Goal: Task Accomplishment & Management: Manage account settings

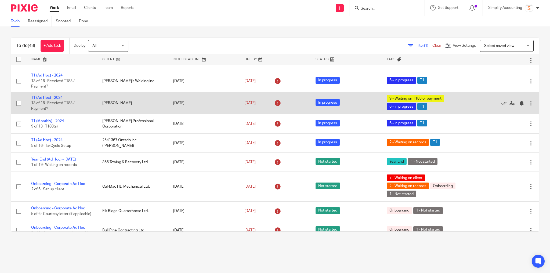
scroll to position [279, 0]
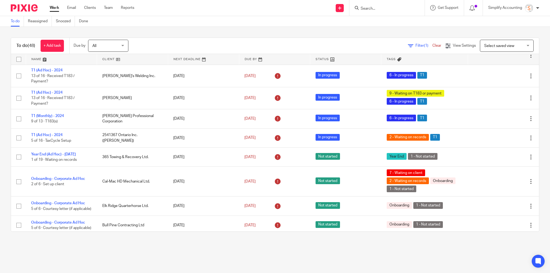
click at [375, 9] on input "Search" at bounding box center [384, 8] width 48 height 5
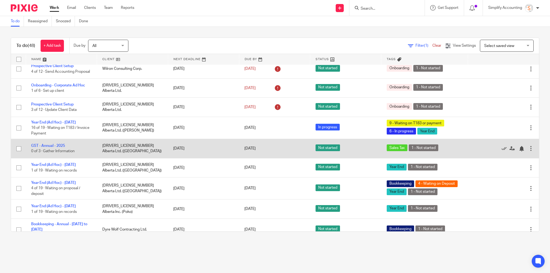
scroll to position [602, 0]
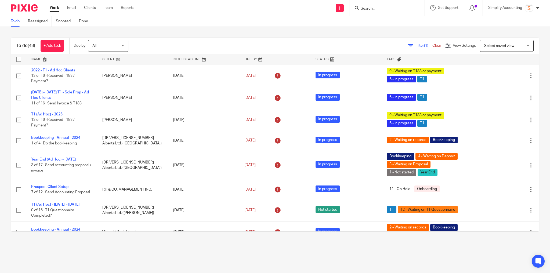
click at [370, 7] on input "Search" at bounding box center [384, 8] width 48 height 5
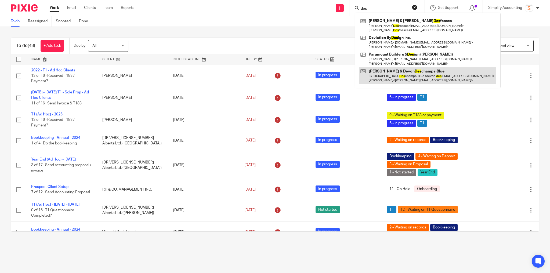
type input "des"
click at [409, 77] on link at bounding box center [427, 75] width 137 height 17
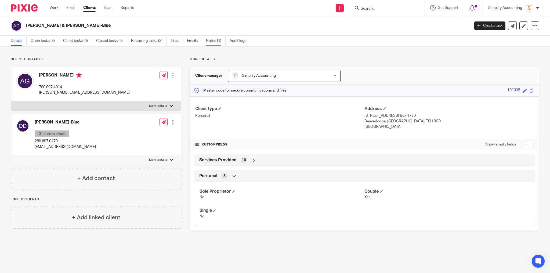
click at [212, 39] on link "Notes (1)" at bounding box center [216, 41] width 20 height 10
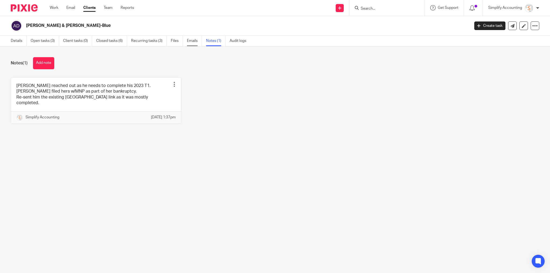
click at [193, 40] on link "Emails" at bounding box center [194, 41] width 15 height 10
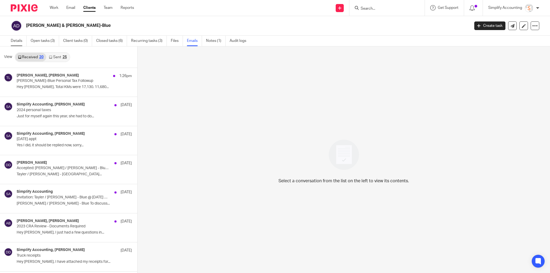
click at [13, 38] on link "Details" at bounding box center [19, 41] width 16 height 10
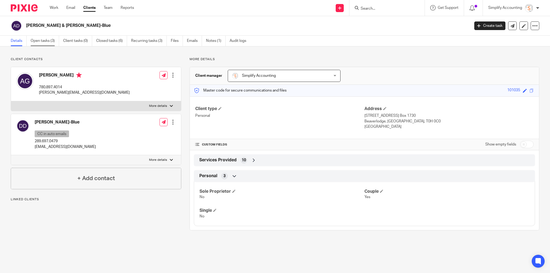
click at [45, 40] on link "Open tasks (3)" at bounding box center [45, 41] width 28 height 10
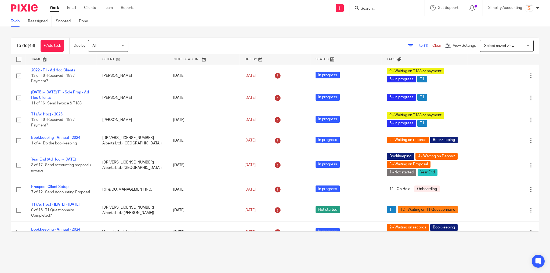
click at [372, 7] on input "Search" at bounding box center [384, 8] width 48 height 5
type input "f"
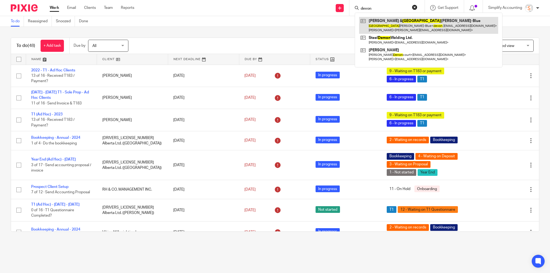
type input "devon"
click at [388, 20] on link at bounding box center [428, 25] width 139 height 17
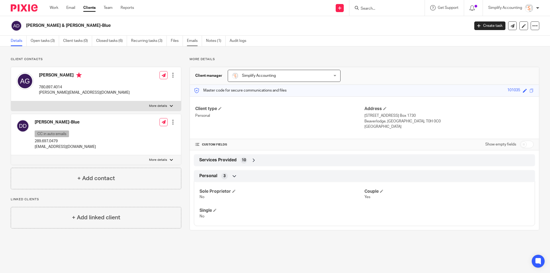
click at [193, 41] on link "Emails" at bounding box center [194, 41] width 15 height 10
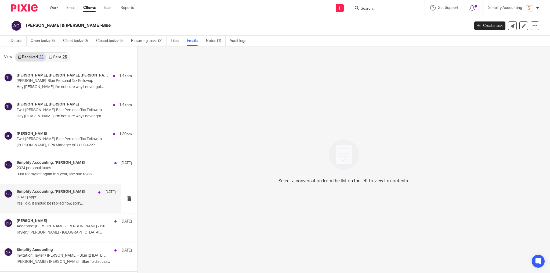
click at [60, 199] on div "Simplify Accounting, Devon Deschamps Jul 9 Today's appt Yes I did, it should be…" at bounding box center [66, 199] width 99 height 18
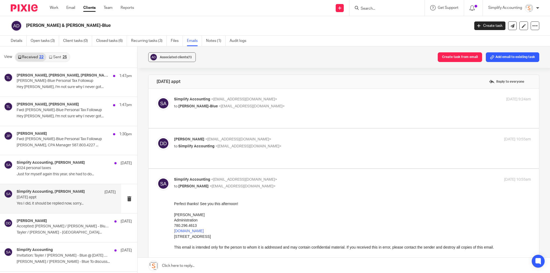
click at [284, 148] on div "Devon Deschamps <devon.deschamps93@gmail.com> to Simplify Accounting <info@simp…" at bounding box center [344, 148] width 374 height 23
click at [275, 144] on p "to Simplify Accounting <info@simplifyaccounting.ca>" at bounding box center [293, 147] width 238 height 6
checkbox input "true"
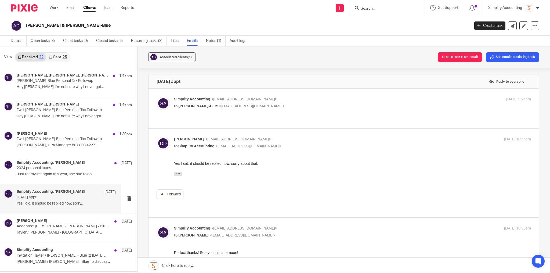
click at [280, 102] on p "Simplify Accounting <info@simplifyaccounting.ca>" at bounding box center [293, 100] width 238 height 6
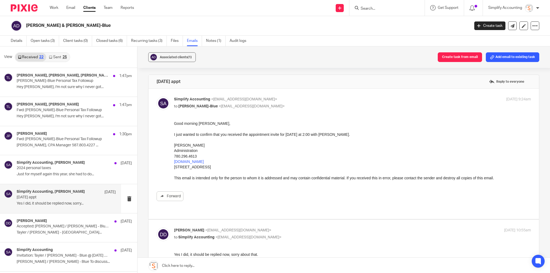
click at [280, 102] on p "Simplify Accounting <info@simplifyaccounting.ca>" at bounding box center [293, 100] width 238 height 6
checkbox input "false"
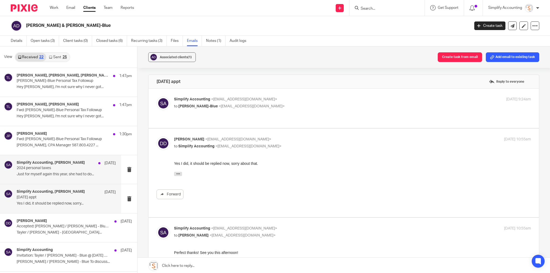
click at [42, 171] on div "Simplify Accounting, Devon Deschamps Aug 6 2024 personal taxes Just for myself …" at bounding box center [66, 170] width 99 height 18
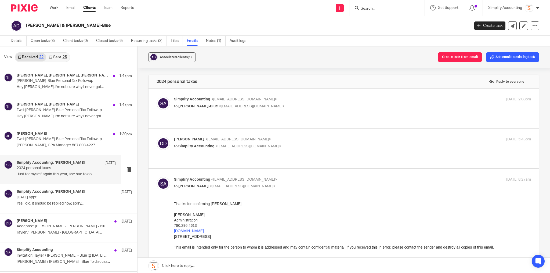
click at [289, 100] on p "Simplify Accounting <info@simplifyaccounting.ca>" at bounding box center [293, 100] width 238 height 6
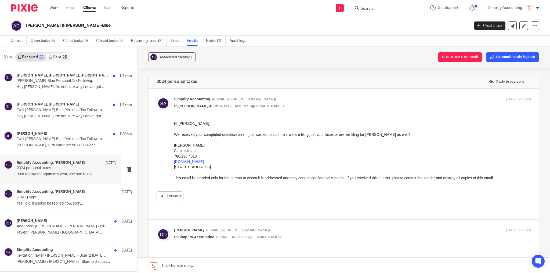
click at [289, 100] on p "Simplify Accounting <info@simplifyaccounting.ca>" at bounding box center [293, 100] width 238 height 6
checkbox input "false"
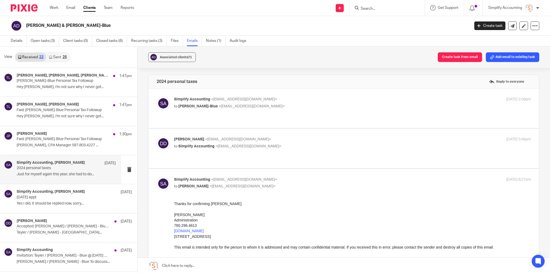
click at [283, 129] on label at bounding box center [344, 148] width 390 height 39
click at [157, 136] on input "checkbox" at bounding box center [156, 136] width 0 height 0
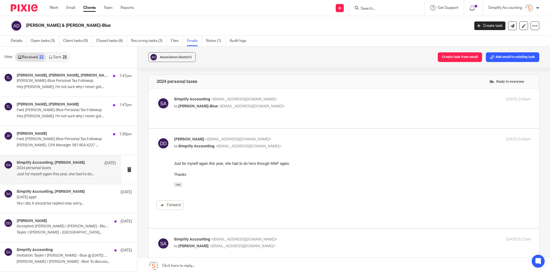
click at [283, 129] on label at bounding box center [344, 178] width 390 height 99
click at [157, 136] on input "checkbox" at bounding box center [156, 136] width 0 height 0
checkbox input "false"
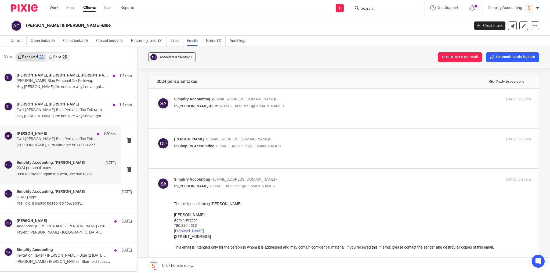
click at [69, 144] on p "Tayler Lloyd, CPA Manager 587.803.4227 ..." at bounding box center [66, 145] width 99 height 5
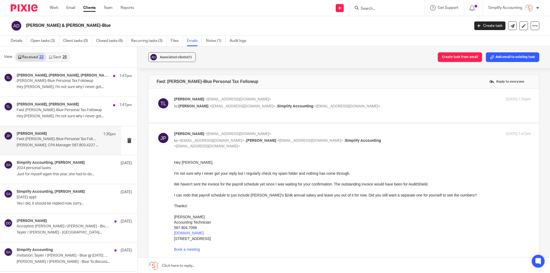
click at [377, 99] on p "Tayler Lloyd <tayler@simplifyaccounting.ca>" at bounding box center [293, 100] width 238 height 6
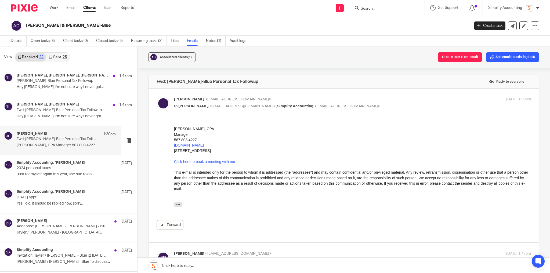
click at [377, 99] on p "Tayler Lloyd <tayler@simplifyaccounting.ca>" at bounding box center [293, 100] width 238 height 6
checkbox input "false"
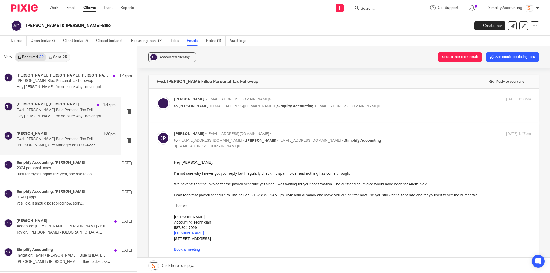
click at [71, 113] on div "Jayde Penner, Tayler Lloyd 1:47pm Fwd: Devon Deschamps-Blue Personal Tax Follow…" at bounding box center [66, 111] width 99 height 18
click at [89, 78] on div "Jayde Penner, Tayler Lloyd, Devon Deschamps 1:47pm" at bounding box center [66, 75] width 99 height 5
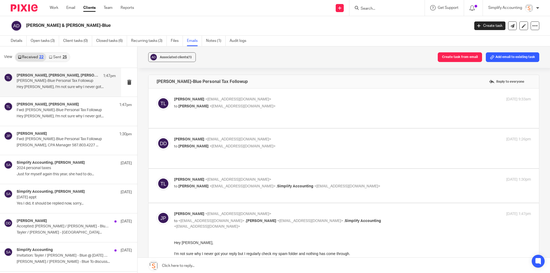
click at [36, 56] on link "Received 22" at bounding box center [30, 57] width 31 height 9
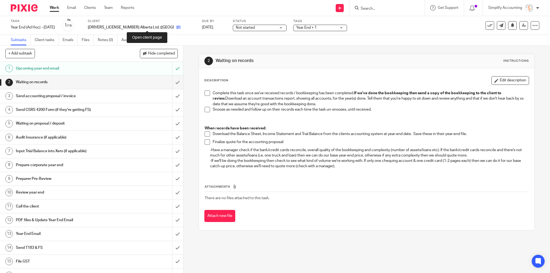
click at [176, 27] on icon at bounding box center [178, 27] width 4 height 4
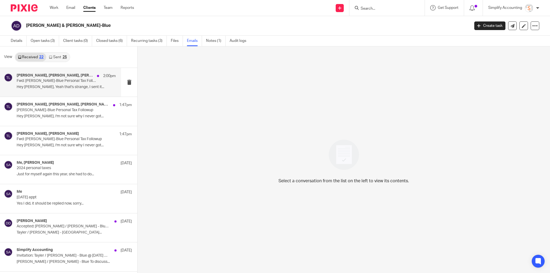
click at [78, 85] on p "Hey [PERSON_NAME], Yeah that's strange, I sent it..." at bounding box center [66, 87] width 99 height 5
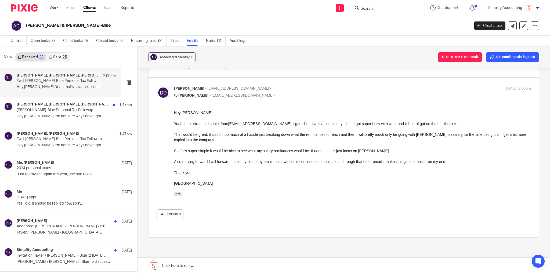
scroll to position [86, 0]
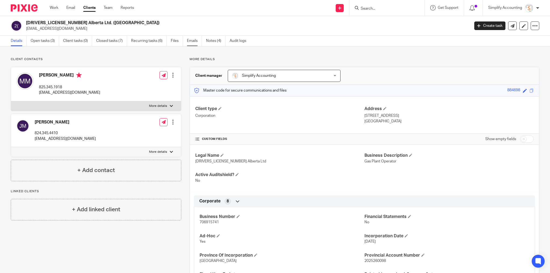
click at [196, 42] on link "Emails" at bounding box center [194, 41] width 15 height 10
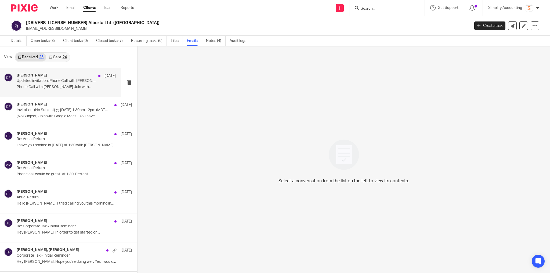
click at [80, 88] on p "Phone Call with Michael Macisaac Join with..." at bounding box center [66, 87] width 99 height 5
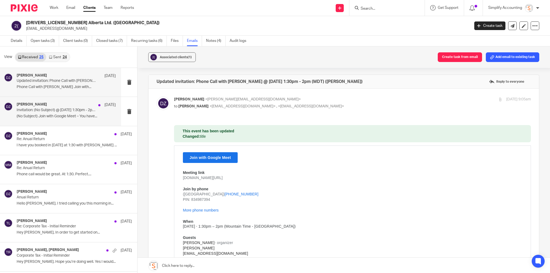
click at [57, 110] on p "Invitation: (No Subject) @ Wed Jul 23, 2025 1:30pm - 2pm (MDT) (Tayler Lloyd)" at bounding box center [56, 110] width 79 height 5
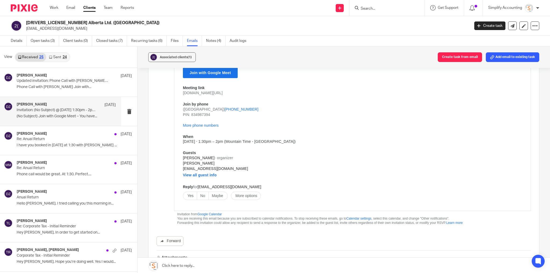
scroll to position [107, 0]
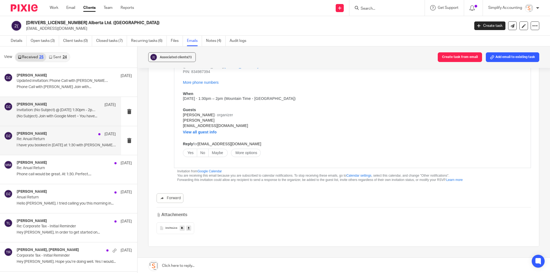
click at [67, 136] on div "Doria Zacharias Jul 23 Re: Anual Return I have you booked in today at 1:30 with…" at bounding box center [66, 141] width 99 height 18
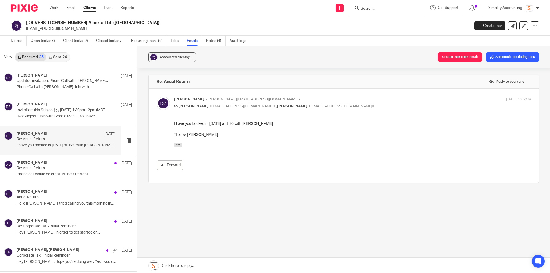
scroll to position [0, 0]
click at [65, 171] on div "michael macisaac Jul 22 Re: Anual Return Phone call would be great. At 1:30. Pe…" at bounding box center [66, 170] width 99 height 18
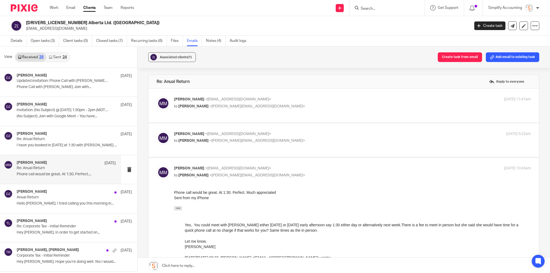
click at [269, 107] on p "to Doria Zacharias <doria@simplifyaccounting.ca>" at bounding box center [293, 107] width 238 height 6
checkbox input "true"
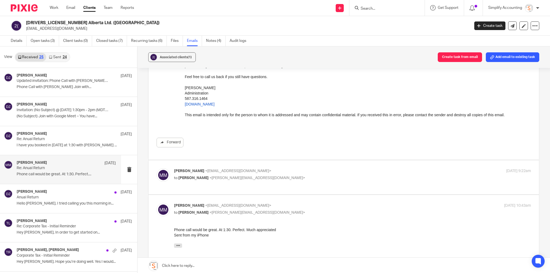
scroll to position [129, 0]
click at [278, 175] on p "to Doria Zacharias <doria@simplifyaccounting.ca>" at bounding box center [293, 178] width 238 height 6
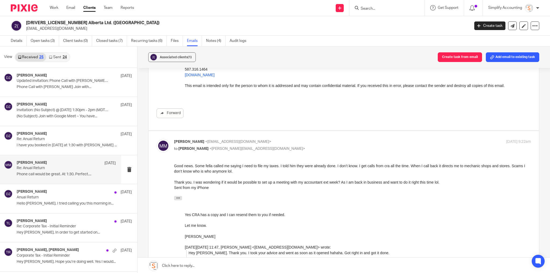
scroll to position [172, 0]
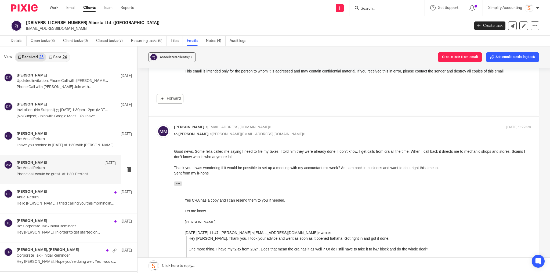
click at [269, 132] on p "to Doria Zacharias <doria@simplifyaccounting.ca>" at bounding box center [293, 135] width 238 height 6
checkbox input "false"
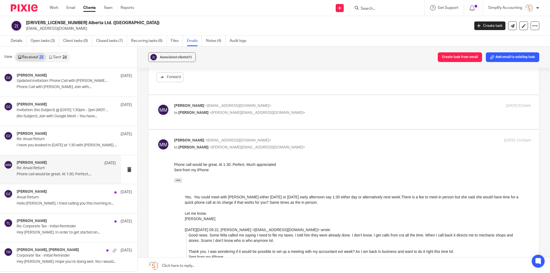
scroll to position [215, 0]
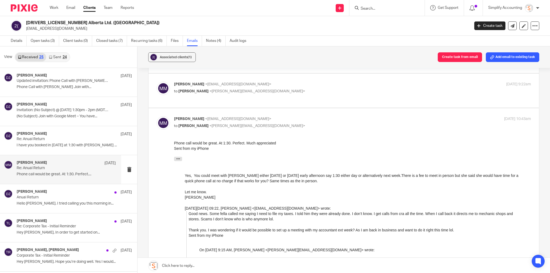
click at [271, 129] on p "to Doria Zacharias <doria@simplifyaccounting.ca>" at bounding box center [293, 126] width 238 height 6
checkbox input "false"
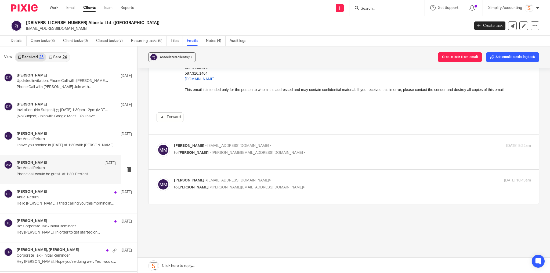
scroll to position [158, 0]
click at [37, 199] on div "Doria Zacharias Jul 17 Anual Return Hello Mike. I tried calling you this mornin…" at bounding box center [66, 199] width 99 height 18
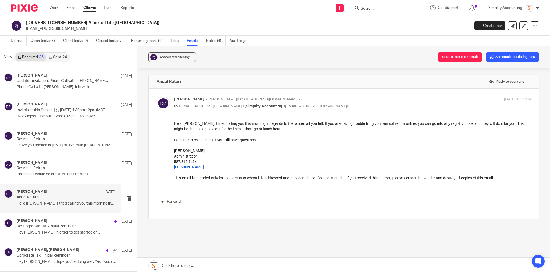
scroll to position [0, 0]
click at [60, 57] on link "Sent 24" at bounding box center [57, 57] width 23 height 9
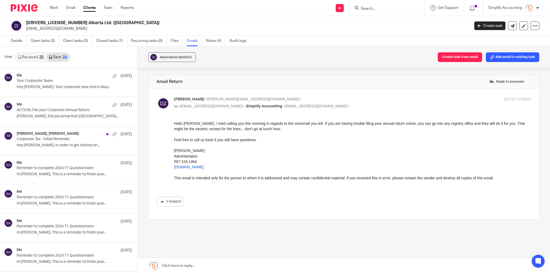
scroll to position [1, 0]
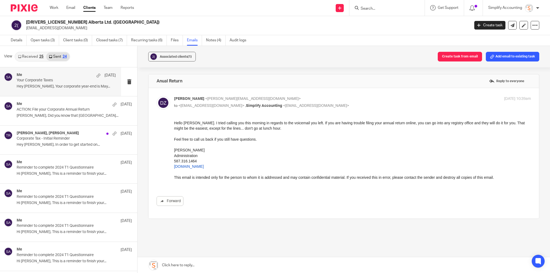
click at [46, 80] on p "Your Corporate Taxes" at bounding box center [56, 80] width 79 height 5
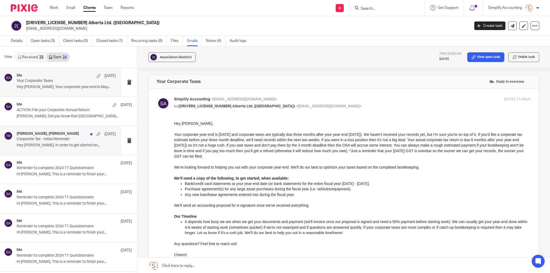
scroll to position [0, 0]
click at [54, 115] on p "Michael, Did you know that Alberta..." at bounding box center [66, 116] width 99 height 5
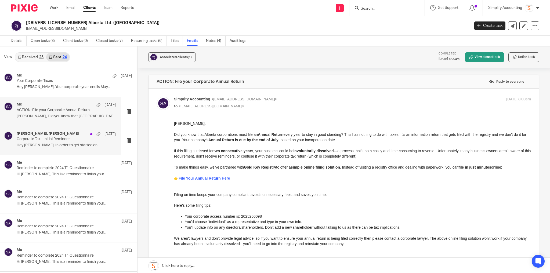
click at [56, 142] on div "Tayler Lloyd, Tayler Rodacker Jun 2 Corporate Tax - Initial Reminder Hey Michae…" at bounding box center [66, 141] width 99 height 18
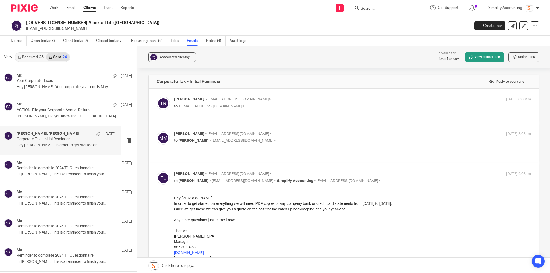
click at [281, 102] on div "Tayler Rodacker <tayler@simplifyaccounting.ca> to <mike_macisaac888@hotmail.com>" at bounding box center [293, 103] width 238 height 12
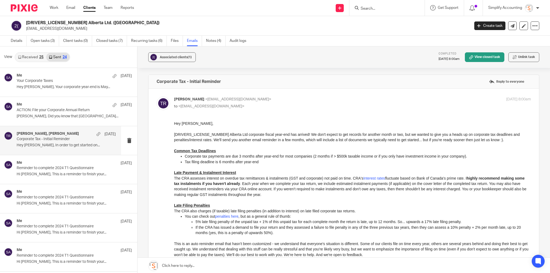
click at [282, 103] on div "Tayler Rodacker <tayler@simplifyaccounting.ca> to <mike_macisaac888@hotmail.com>" at bounding box center [293, 103] width 238 height 12
checkbox input "false"
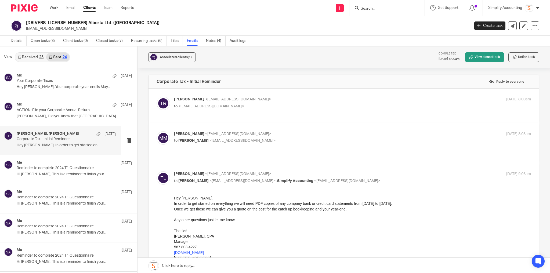
click at [291, 134] on p "michael macisaac <mike_macisaac888@hotmail.com>" at bounding box center [293, 134] width 238 height 6
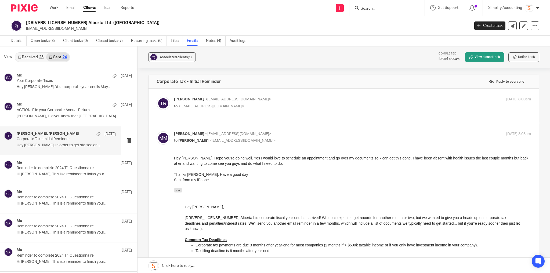
click at [290, 134] on p "michael macisaac <mike_macisaac888@hotmail.com>" at bounding box center [293, 134] width 238 height 6
checkbox input "false"
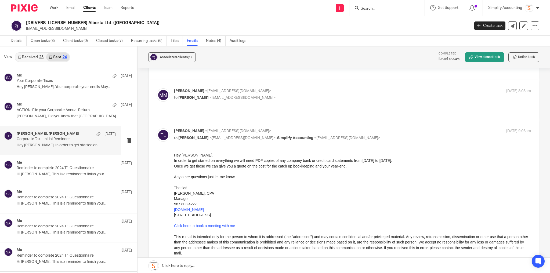
scroll to position [86, 0]
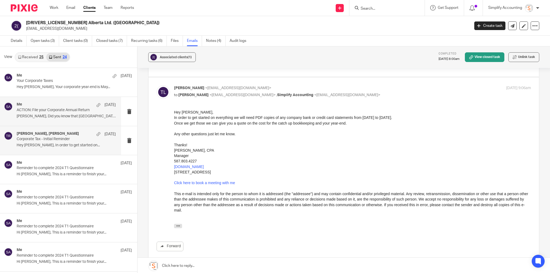
click at [65, 114] on p "Michael, Did you know that Alberta..." at bounding box center [66, 116] width 99 height 5
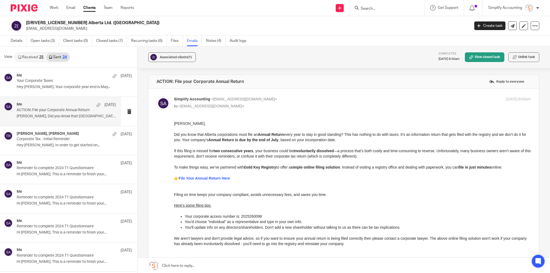
scroll to position [0, 0]
click at [26, 47] on div "View Received 25 Sent 24" at bounding box center [68, 56] width 137 height 21
click at [31, 56] on link "Received 25" at bounding box center [30, 57] width 31 height 9
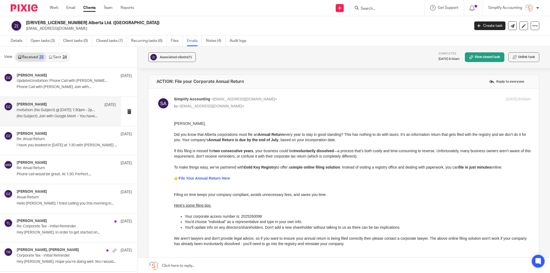
scroll to position [1, 0]
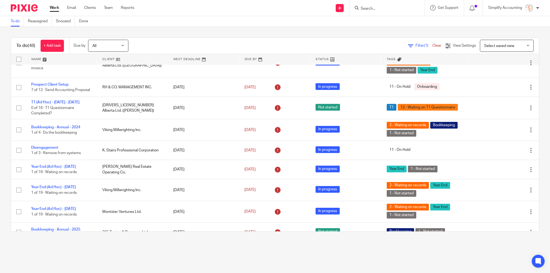
scroll to position [102, 0]
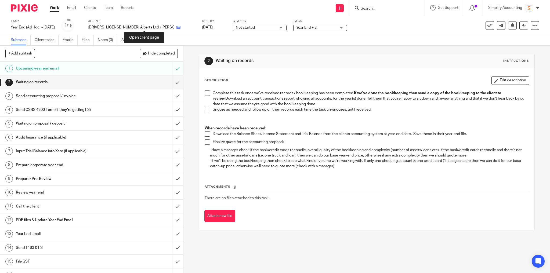
click at [176, 27] on icon at bounding box center [178, 27] width 4 height 4
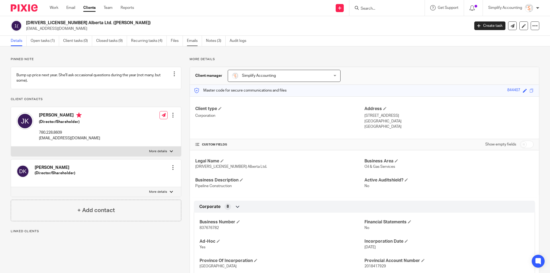
click at [193, 38] on link "Emails" at bounding box center [194, 41] width 15 height 10
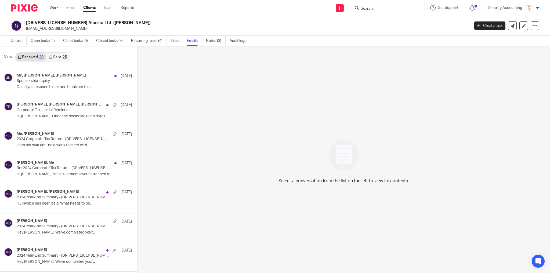
click at [65, 60] on link "Sent 25" at bounding box center [57, 57] width 23 height 9
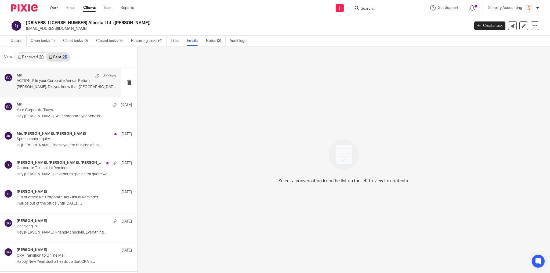
scroll to position [1, 0]
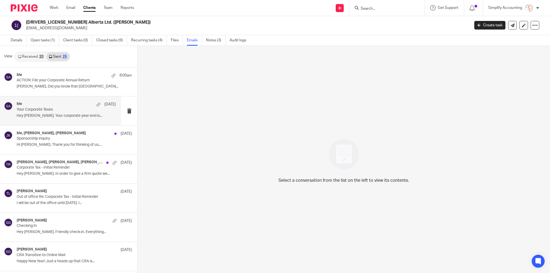
click at [54, 111] on p "Your Corporate Taxes" at bounding box center [56, 109] width 79 height 5
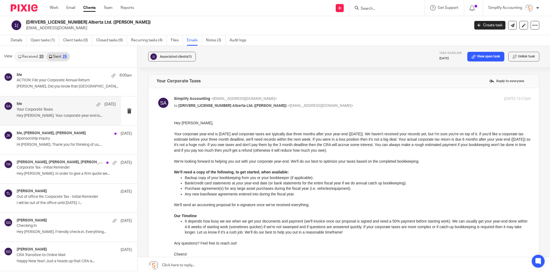
scroll to position [0, 0]
click at [43, 38] on link "Open tasks (1)" at bounding box center [45, 40] width 28 height 10
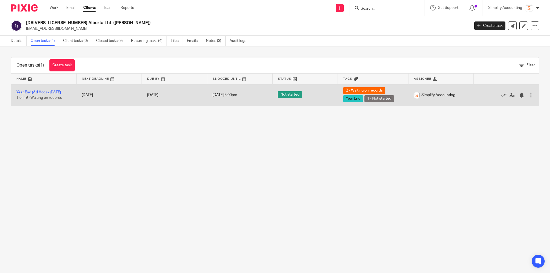
click at [57, 91] on link "Year End (Ad Hoc) - [DATE]" at bounding box center [38, 93] width 45 height 4
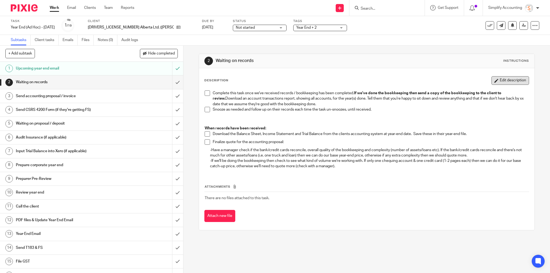
click at [509, 80] on button "Edit description" at bounding box center [510, 80] width 38 height 9
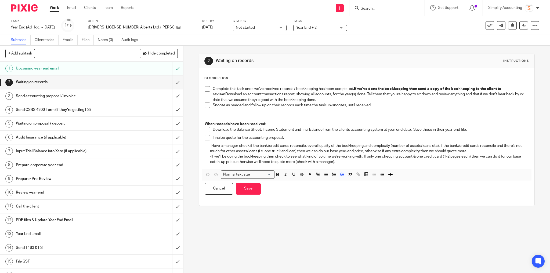
click at [213, 88] on p "Complete this task once we've received records / bookkeeping has been completed…" at bounding box center [371, 94] width 316 height 16
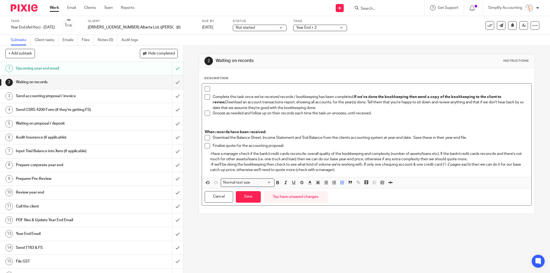
click at [216, 89] on p at bounding box center [371, 88] width 316 height 5
click at [245, 194] on button "Save" at bounding box center [248, 197] width 25 height 12
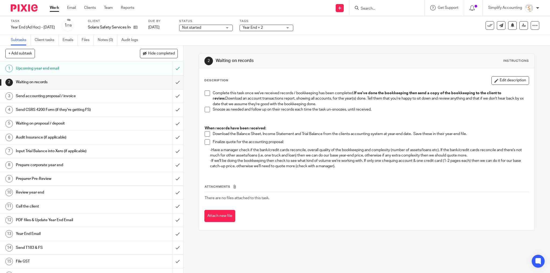
drag, startPoint x: 521, startPoint y: 81, endPoint x: 497, endPoint y: 84, distance: 23.9
click at [521, 81] on button "Edit description" at bounding box center [510, 80] width 38 height 9
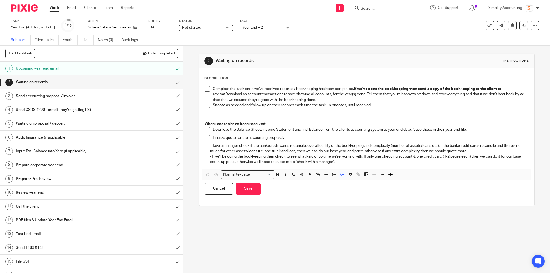
click at [213, 87] on p "Complete this task once we've received records / bookkeeping has been completed…" at bounding box center [371, 94] width 316 height 16
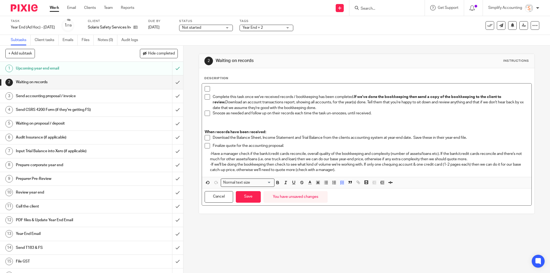
click at [213, 87] on p at bounding box center [371, 88] width 316 height 5
click at [252, 192] on button "Save" at bounding box center [248, 197] width 25 height 12
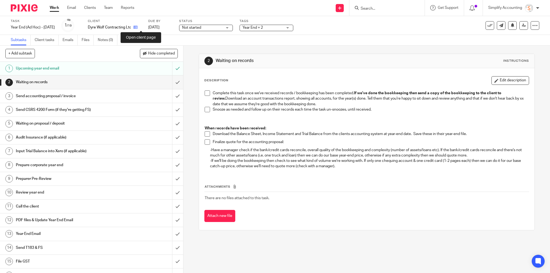
click at [138, 26] on icon at bounding box center [135, 27] width 4 height 4
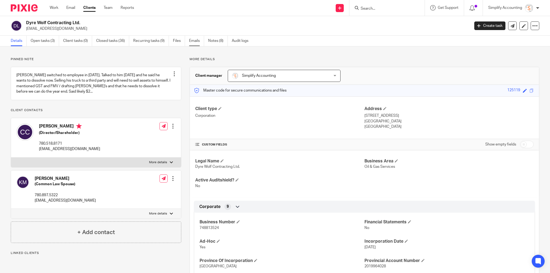
click at [192, 38] on link "Emails" at bounding box center [196, 41] width 15 height 10
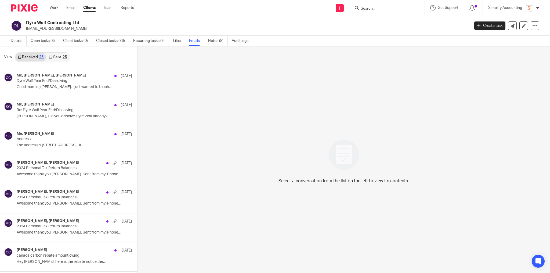
click at [56, 58] on link "Sent 25" at bounding box center [57, 57] width 23 height 9
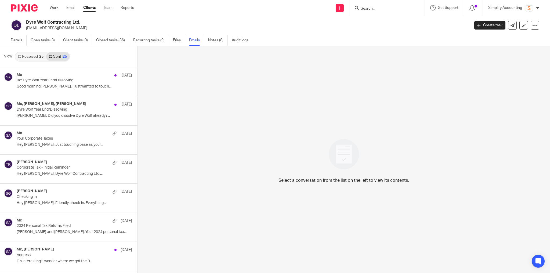
click at [32, 55] on link "Received 25" at bounding box center [30, 56] width 31 height 9
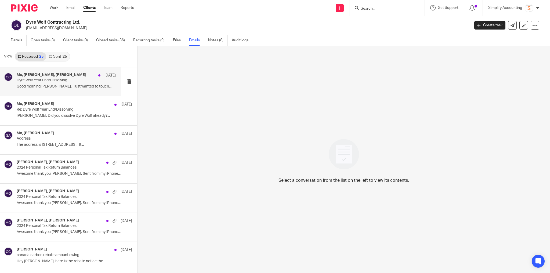
click at [67, 82] on div "Me, Shawn Gander, Chris Clark Aug 15 Dyre Wolf Year End/Dissolving Good morning…" at bounding box center [66, 82] width 99 height 18
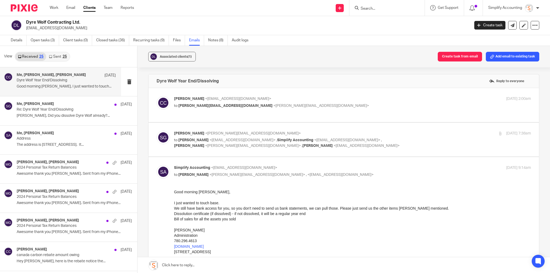
scroll to position [0, 0]
click at [349, 112] on div "Chris Clark <chrisrclark1990@hotmail.com> to Shawn@simplifyaccounting.ca <shawn…" at bounding box center [344, 105] width 374 height 18
click at [321, 103] on p "to Shawn@simplifyaccounting.ca <shawn@simplifyaccounting.ca>" at bounding box center [293, 106] width 238 height 6
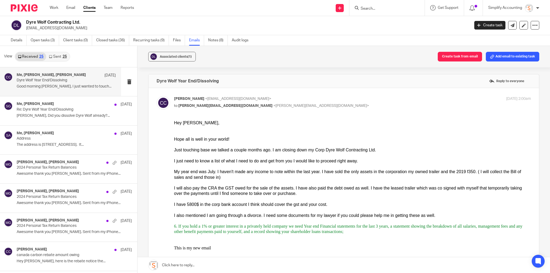
click at [324, 103] on p "to Shawn@simplifyaccounting.ca <shawn@simplifyaccounting.ca>" at bounding box center [293, 106] width 238 height 6
checkbox input "false"
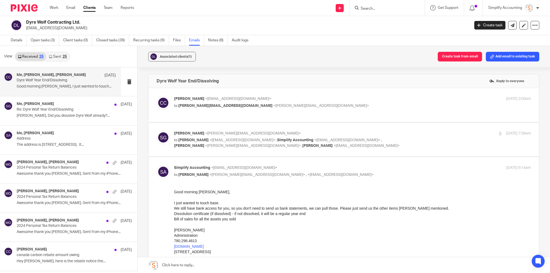
click at [375, 136] on div "Shawn Gander <shawn@simplifyaccounting.ca> to Chris Clark <chrisrclark1990@hotm…" at bounding box center [293, 140] width 238 height 18
checkbox input "true"
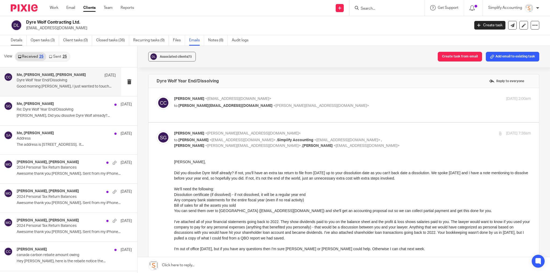
click at [17, 39] on link "Details" at bounding box center [19, 40] width 16 height 10
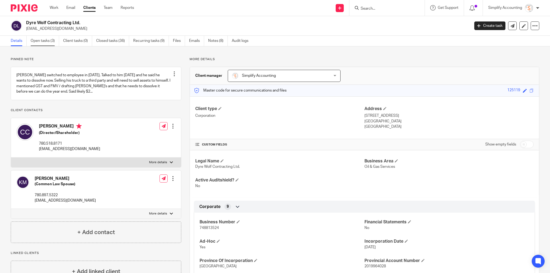
click at [38, 40] on link "Open tasks (3)" at bounding box center [45, 41] width 28 height 10
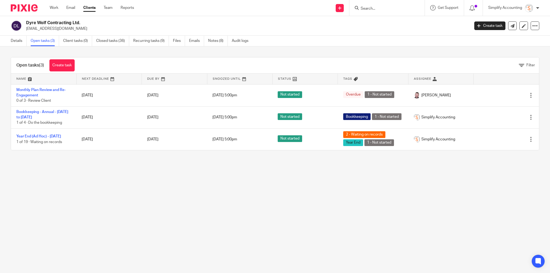
click at [374, 9] on input "Search" at bounding box center [384, 8] width 48 height 5
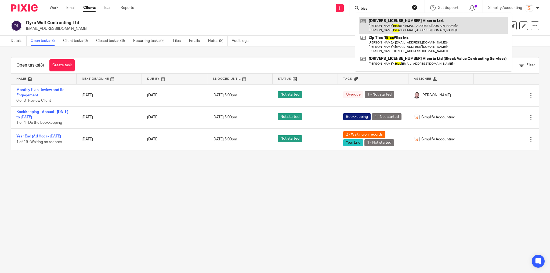
type input "biss"
click at [384, 29] on link at bounding box center [433, 25] width 149 height 17
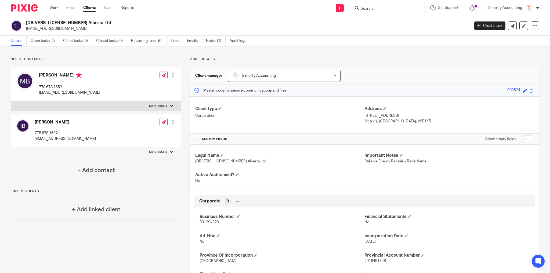
click at [168, 259] on div "Client contacts [PERSON_NAME] 778.678.1692 [EMAIL_ADDRESS][DOMAIN_NAME] Edit co…" at bounding box center [91, 223] width 179 height 332
click at [377, 7] on input "Search" at bounding box center [384, 8] width 48 height 5
type input "780.849.0857"
click at [52, 38] on link "Open tasks (2)" at bounding box center [45, 41] width 28 height 10
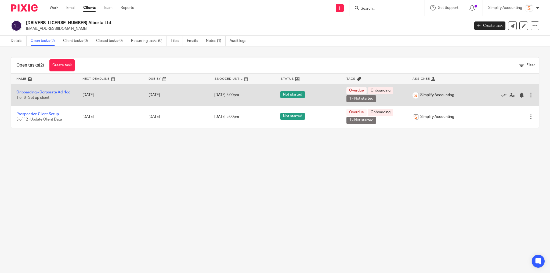
click at [57, 91] on link "Onboarding - Corporate Ad Hoc" at bounding box center [43, 93] width 54 height 4
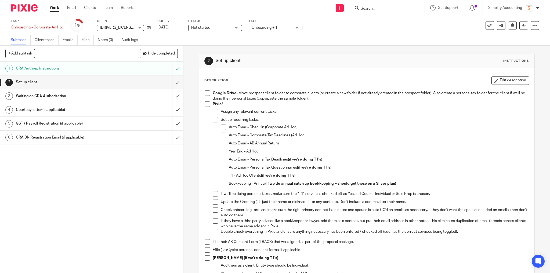
drag, startPoint x: 95, startPoint y: 94, endPoint x: 96, endPoint y: 98, distance: 3.9
click at [95, 94] on h1 "Waiting on CRA Authorization" at bounding box center [66, 96] width 101 height 8
click at [104, 122] on h1 "GST / Payroll Registration (if applicable)" at bounding box center [66, 124] width 101 height 8
